Goal: Information Seeking & Learning: Learn about a topic

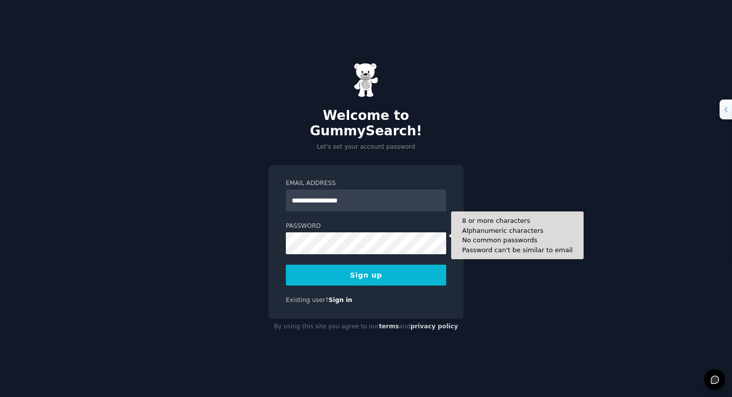
type input "**********"
click at [286, 265] on button "Sign up" at bounding box center [366, 275] width 160 height 21
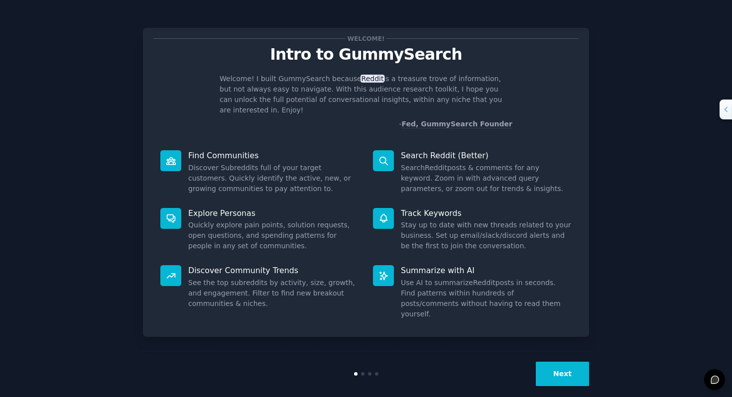
click at [565, 362] on button "Next" at bounding box center [562, 374] width 53 height 24
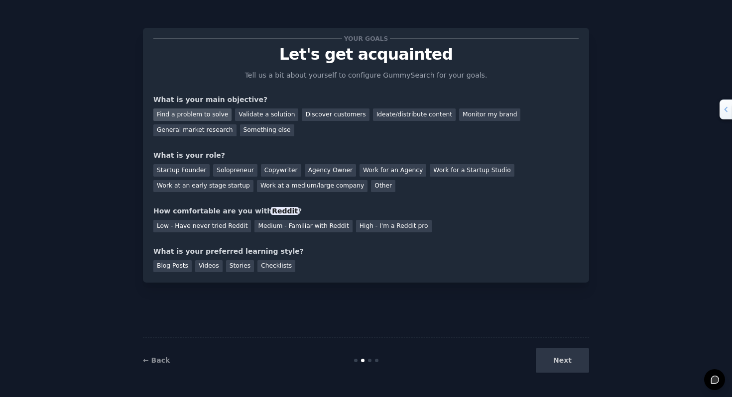
click at [216, 118] on div "Find a problem to solve" at bounding box center [192, 115] width 78 height 12
click at [253, 116] on div "Validate a solution" at bounding box center [266, 115] width 63 height 12
click at [336, 118] on div "Discover customers" at bounding box center [335, 115] width 67 height 12
click at [245, 118] on div "Validate a solution" at bounding box center [266, 115] width 63 height 12
click at [402, 113] on div "Ideate/distribute content" at bounding box center [414, 115] width 83 height 12
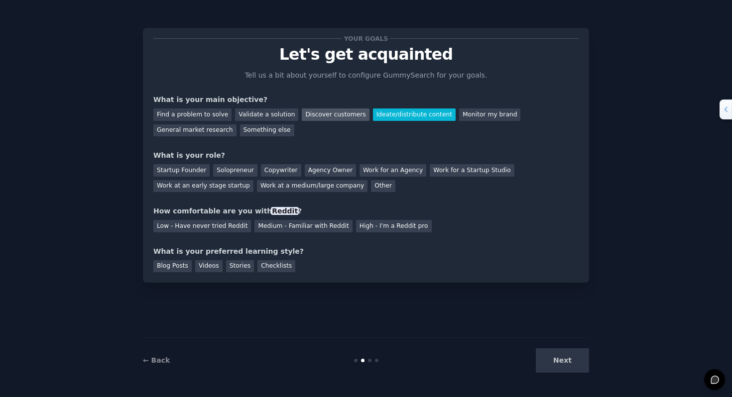
click at [331, 111] on div "Discover customers" at bounding box center [335, 115] width 67 height 12
click at [189, 108] on div "Find a problem to solve Validate a solution Discover customers Ideate/distribut…" at bounding box center [365, 120] width 425 height 31
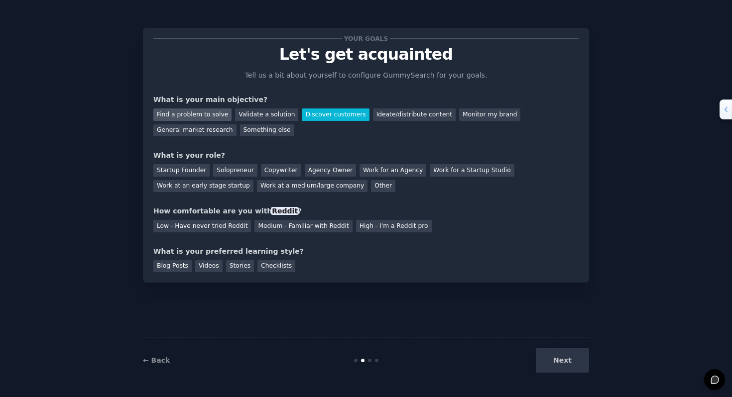
click at [194, 115] on div "Find a problem to solve" at bounding box center [192, 115] width 78 height 12
click at [194, 170] on div "Startup Founder" at bounding box center [181, 170] width 56 height 12
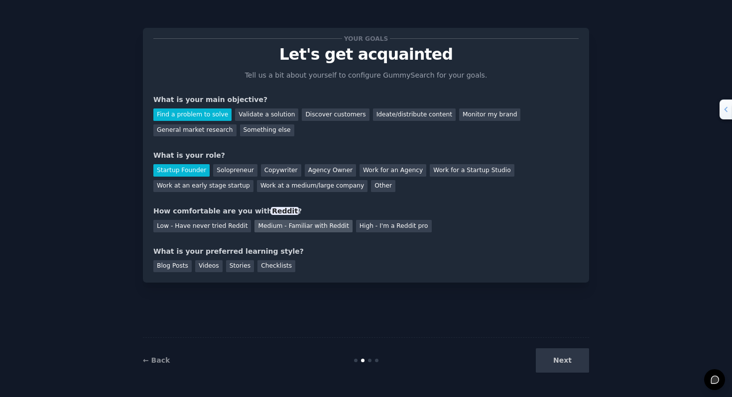
click at [314, 227] on div "Medium - Familiar with Reddit" at bounding box center [304, 226] width 98 height 12
click at [180, 266] on div "Blog Posts" at bounding box center [172, 267] width 38 height 12
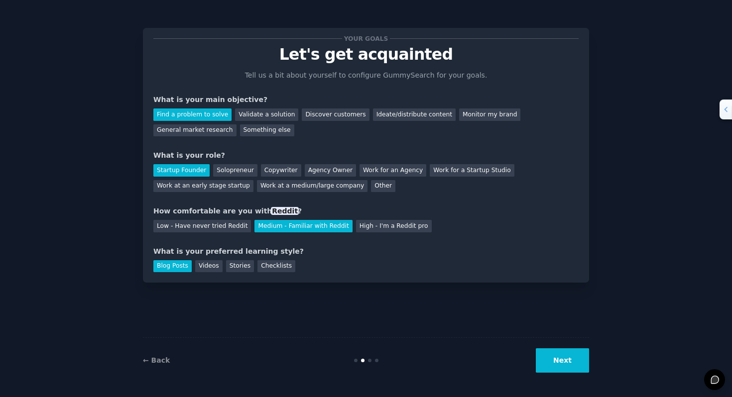
click at [562, 370] on button "Next" at bounding box center [562, 361] width 53 height 24
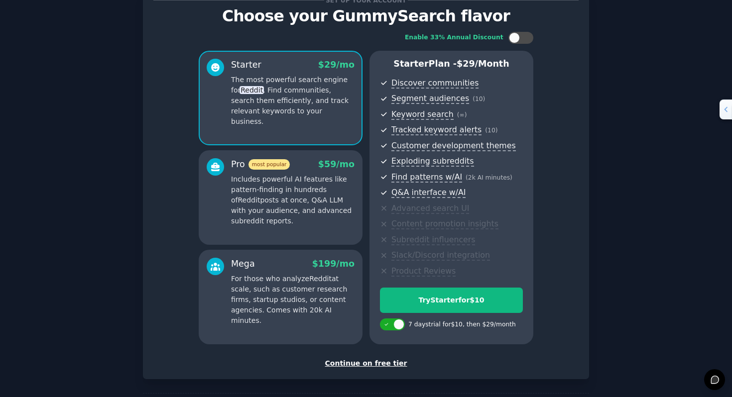
scroll to position [41, 0]
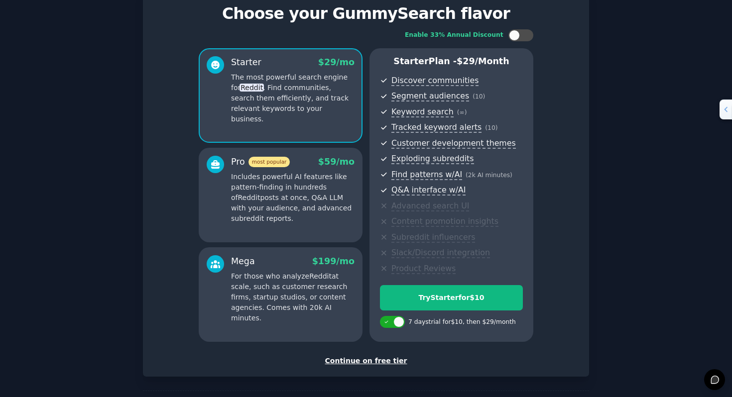
click at [363, 359] on div "Continue on free tier" at bounding box center [365, 361] width 425 height 10
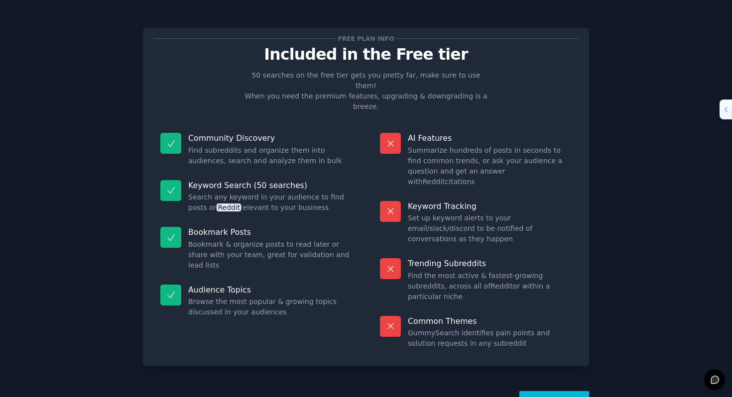
click at [550, 392] on button "Let's Go!" at bounding box center [555, 404] width 70 height 24
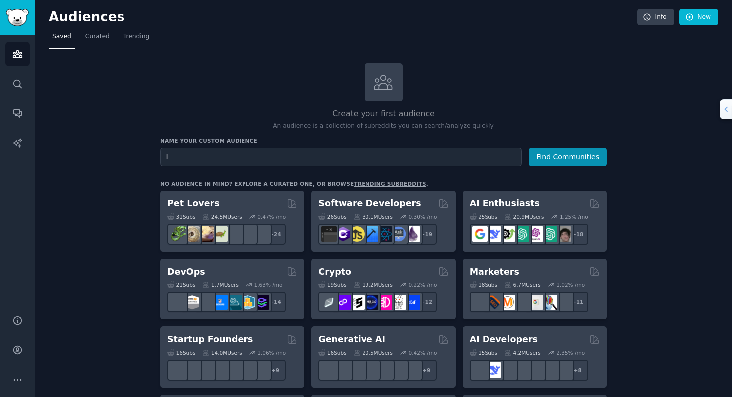
type input "I"
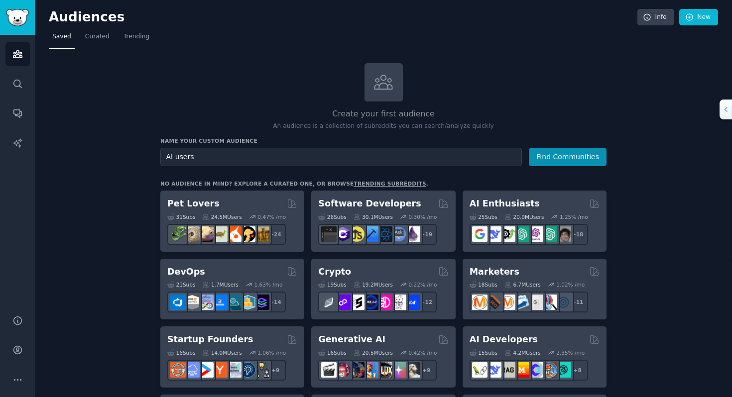
type input "AI users"
click at [529, 148] on button "Find Communities" at bounding box center [568, 157] width 78 height 18
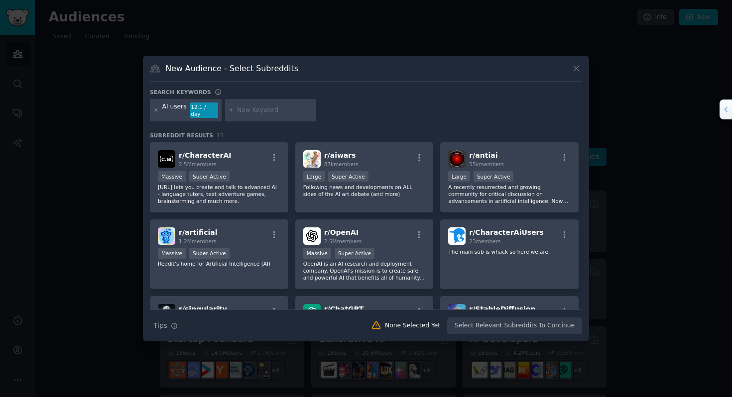
click at [255, 111] on input "text" at bounding box center [275, 110] width 76 height 9
type input "psychology"
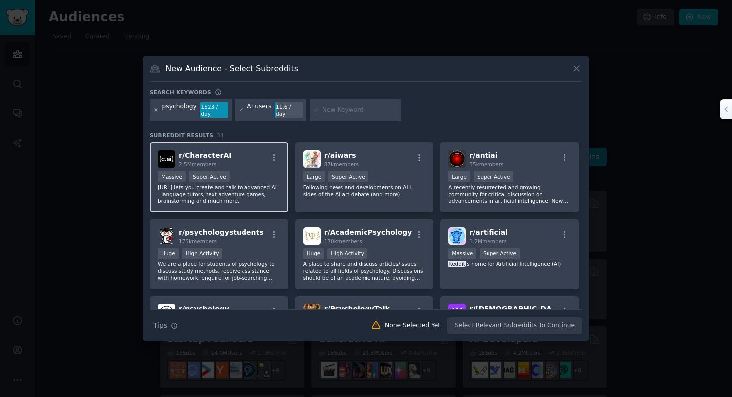
click at [251, 171] on div "Massive Super Active" at bounding box center [219, 177] width 123 height 12
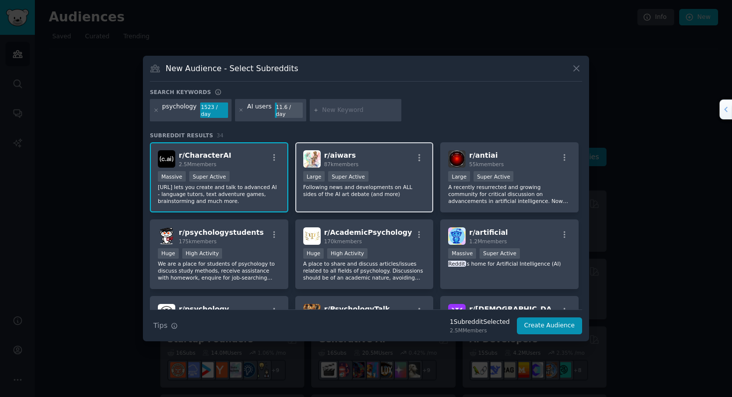
click at [359, 193] on p "Following news and developments on ALL sides of the AI art debate (and more)" at bounding box center [364, 191] width 123 height 14
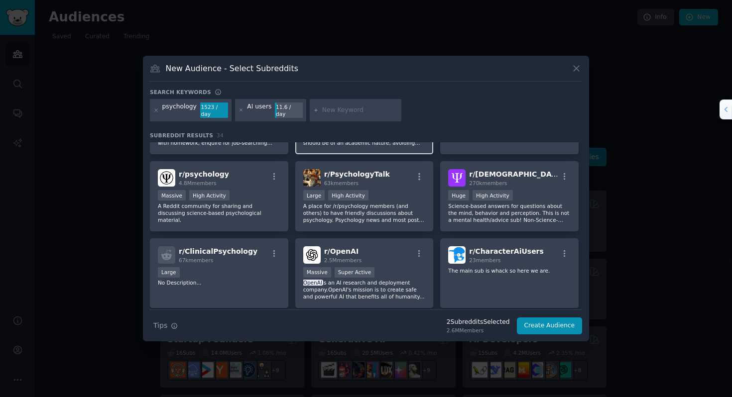
scroll to position [137, 0]
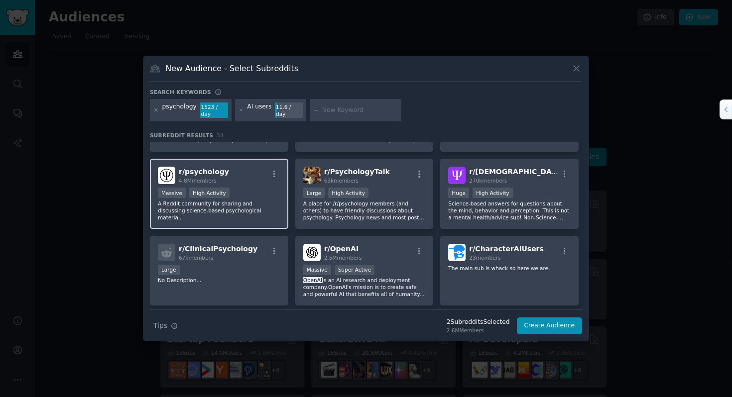
click at [252, 188] on div "Massive High Activity" at bounding box center [219, 194] width 123 height 12
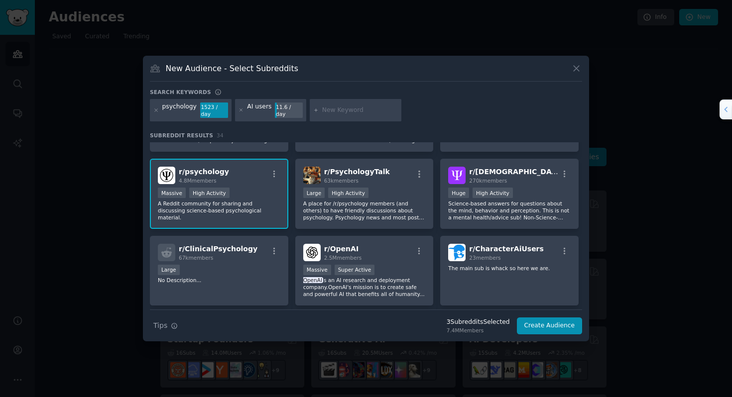
click at [251, 200] on p "A Reddit community for sharing and discussing science-based psychological mater…" at bounding box center [219, 210] width 123 height 21
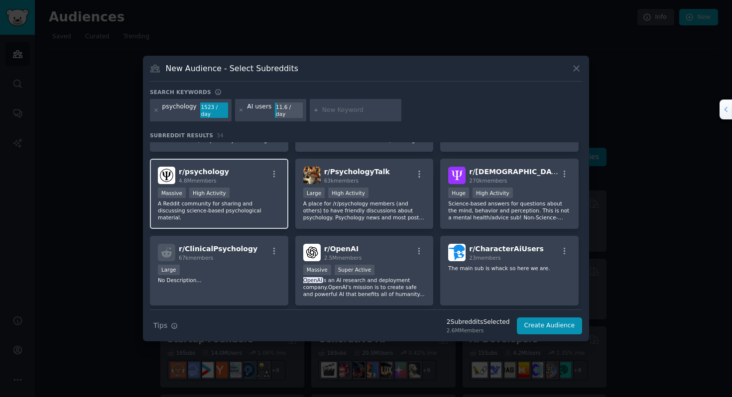
scroll to position [0, 0]
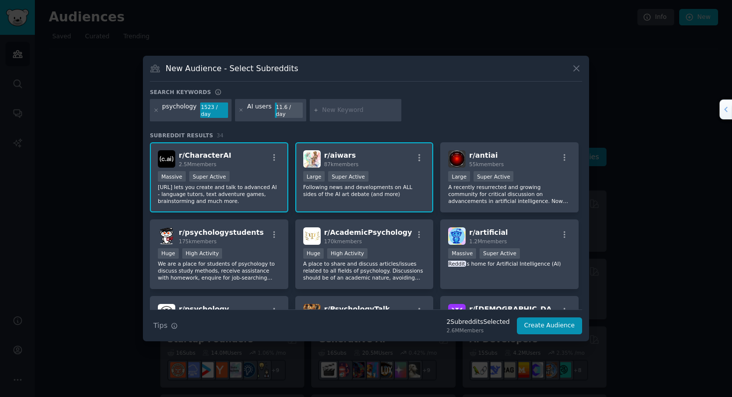
click at [336, 114] on input "text" at bounding box center [360, 110] width 76 height 9
type input "therapist"
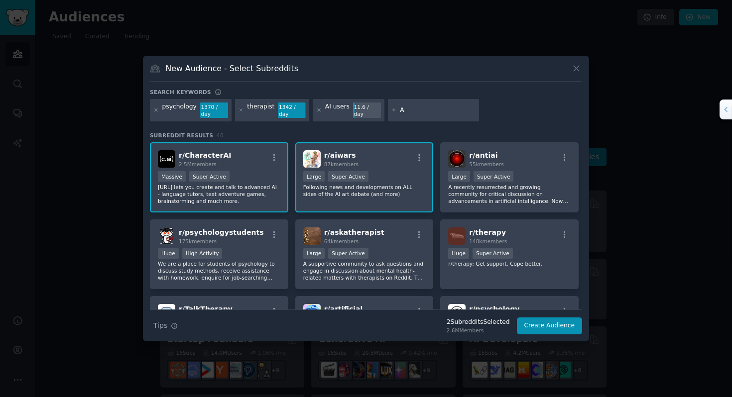
type input "AI"
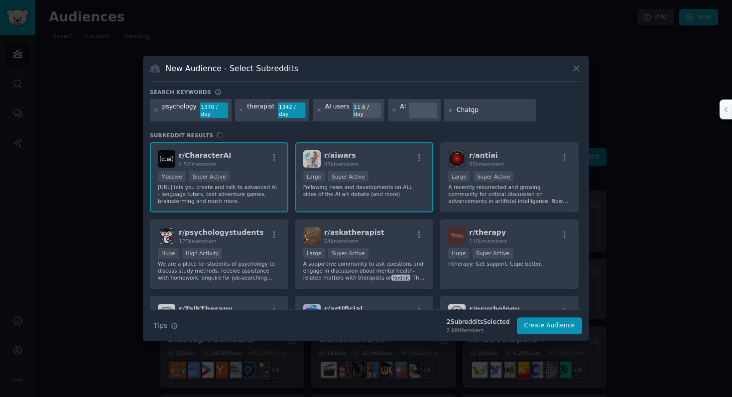
type input "Chatgpt"
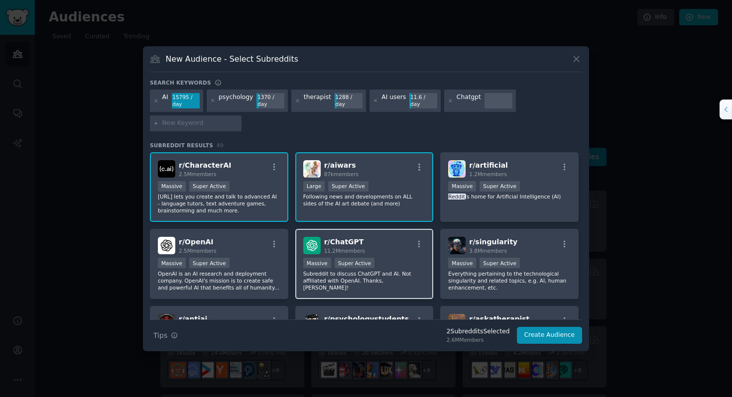
click at [387, 253] on div "r/ ChatGPT 11.2M members" at bounding box center [364, 245] width 123 height 17
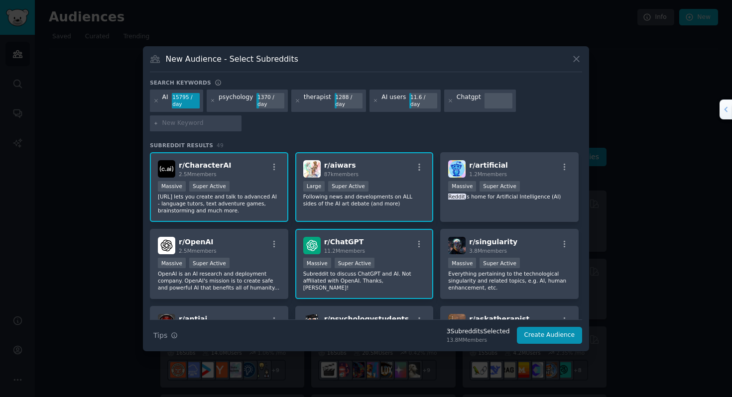
click at [192, 124] on input "text" at bounding box center [200, 123] width 76 height 9
click at [164, 120] on input "tips" at bounding box center [200, 123] width 76 height 9
type input "t"
type input "advice"
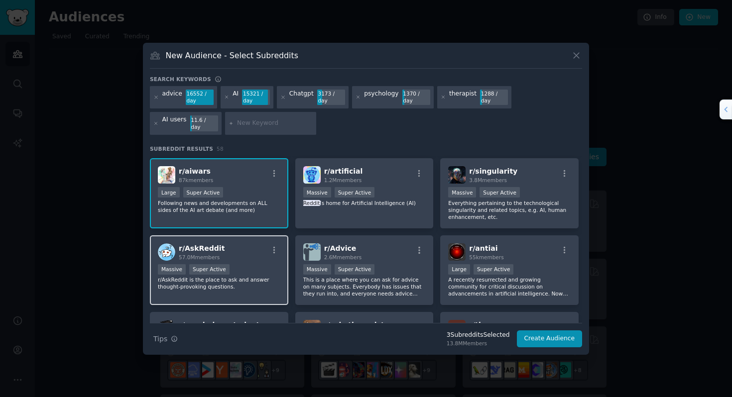
scroll to position [79, 0]
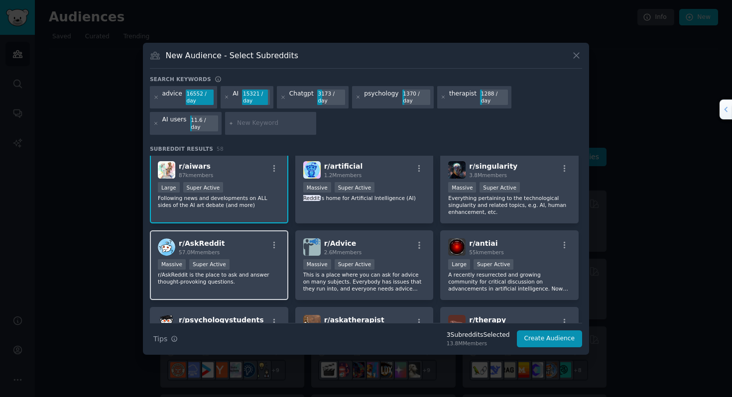
click at [249, 264] on div "Massive Super Active" at bounding box center [219, 266] width 123 height 12
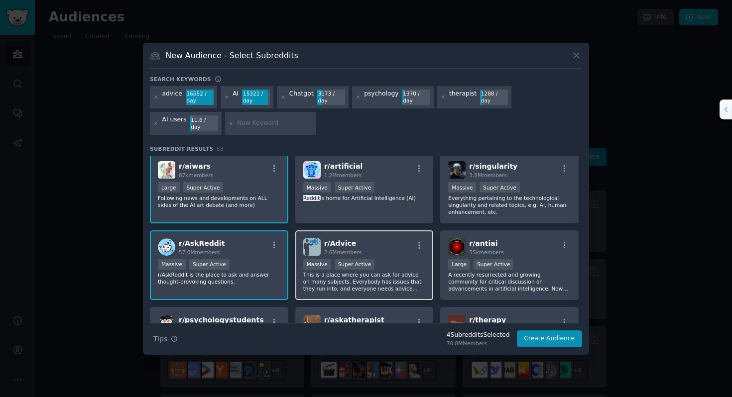
click at [399, 249] on div "r/ Advice 2.6M members" at bounding box center [364, 247] width 123 height 17
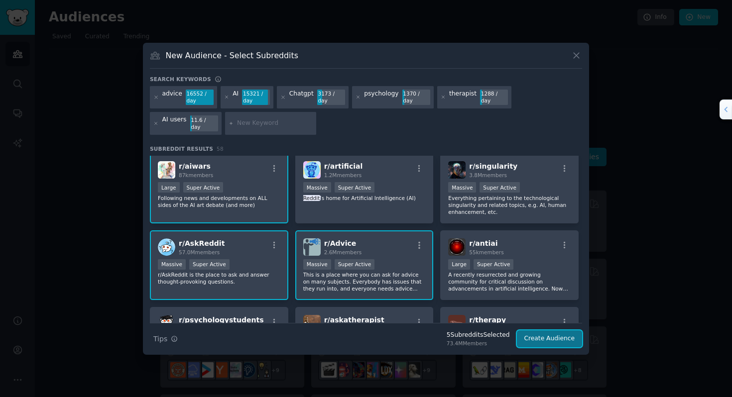
click at [529, 341] on button "Create Audience" at bounding box center [550, 339] width 66 height 17
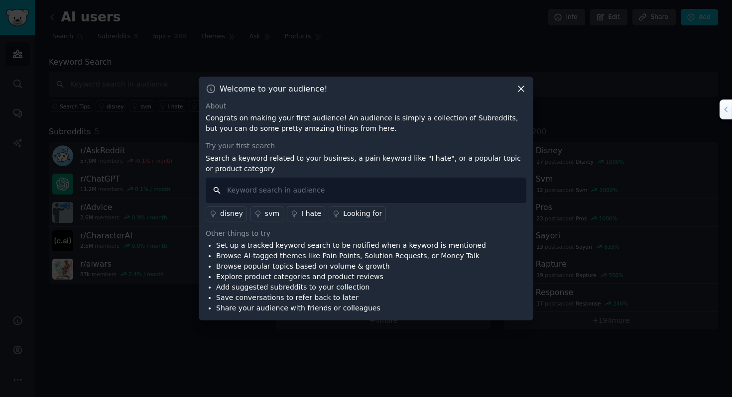
click at [306, 187] on input "text" at bounding box center [366, 190] width 321 height 25
type input "[MEDICAL_DATA]"
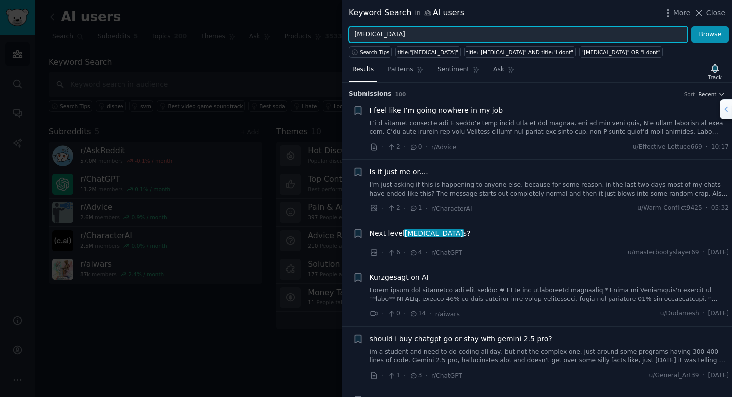
click at [397, 37] on input "[MEDICAL_DATA]" at bounding box center [518, 34] width 339 height 17
type input "generic"
click at [691, 26] on button "Browse" at bounding box center [709, 34] width 37 height 17
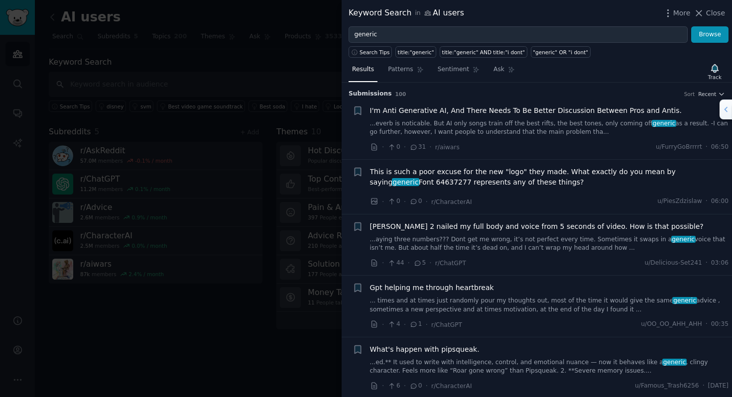
click at [526, 303] on link "... times and at times just randomly pour my thoughts out, most of the time it …" at bounding box center [549, 305] width 359 height 17
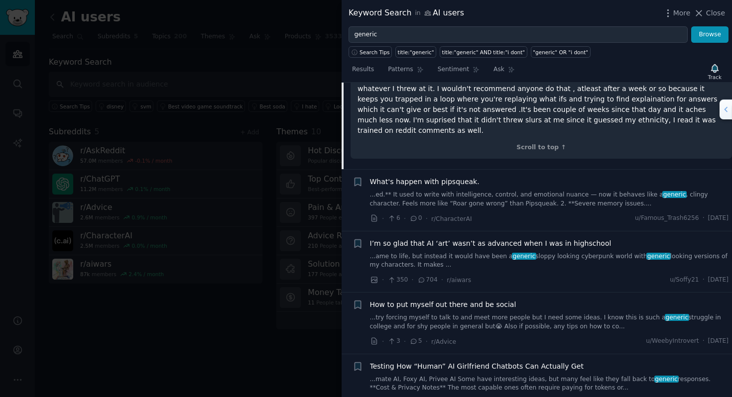
scroll to position [370, 0]
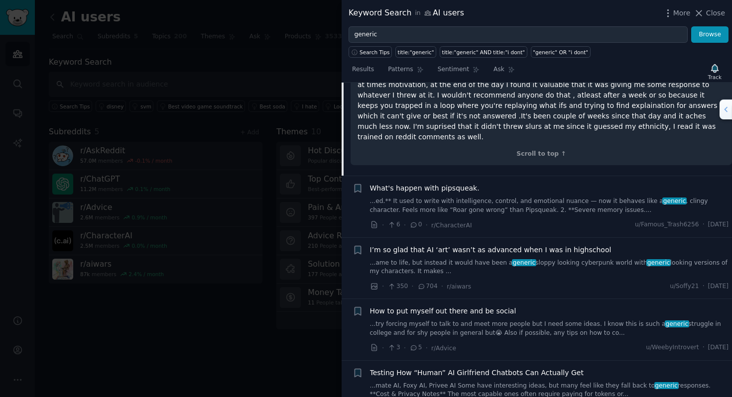
click at [265, 44] on div at bounding box center [366, 198] width 732 height 397
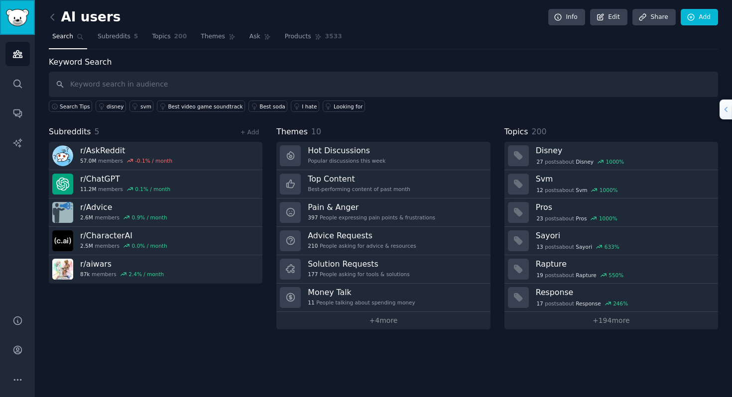
click at [20, 13] on img "Sidebar" at bounding box center [17, 17] width 23 height 17
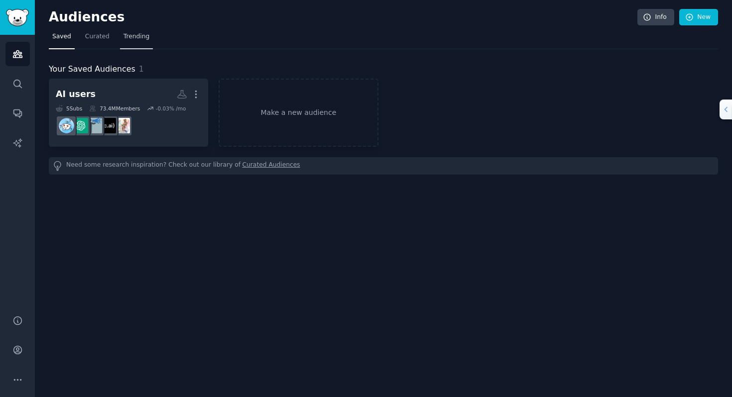
click at [137, 39] on span "Trending" at bounding box center [137, 36] width 26 height 9
